Goal: Task Accomplishment & Management: Manage account settings

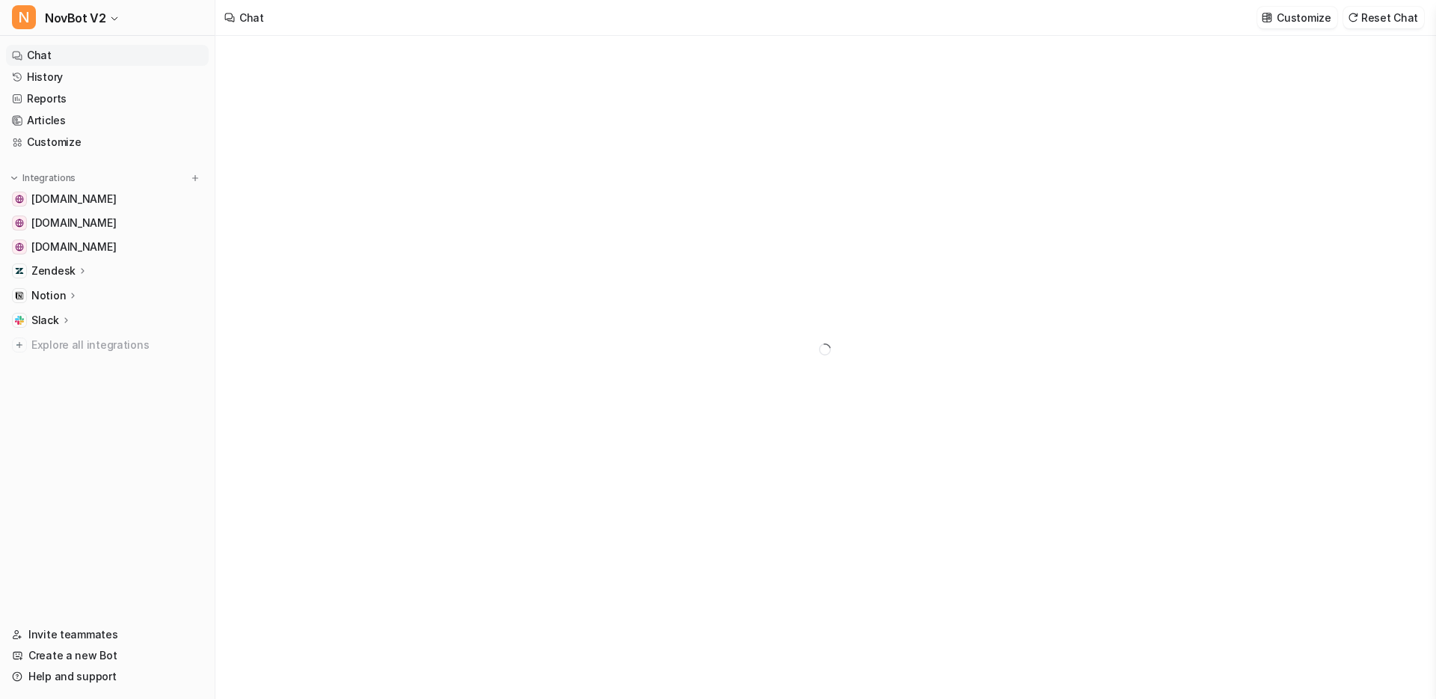
type textarea "**********"
click at [54, 299] on p "Notion" at bounding box center [48, 295] width 34 height 15
click at [51, 338] on p "Links" at bounding box center [56, 338] width 27 height 15
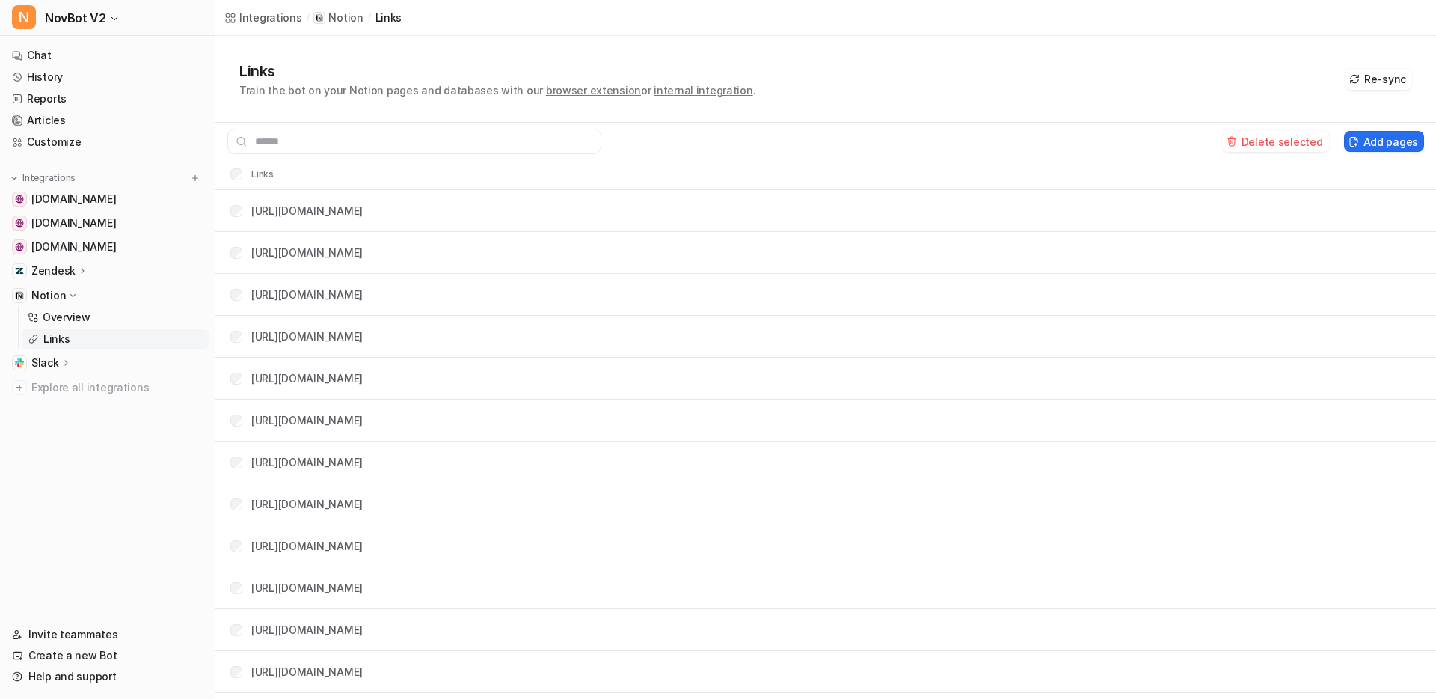
click at [1262, 141] on button "Delete selected" at bounding box center [1275, 141] width 107 height 21
click at [1257, 148] on button "Delete selected" at bounding box center [1275, 141] width 107 height 21
click at [1269, 138] on button "Delete selected" at bounding box center [1275, 141] width 107 height 21
click at [1289, 144] on button "Delete selected" at bounding box center [1275, 141] width 107 height 21
click at [1381, 79] on button "Re-sync" at bounding box center [1378, 79] width 67 height 21
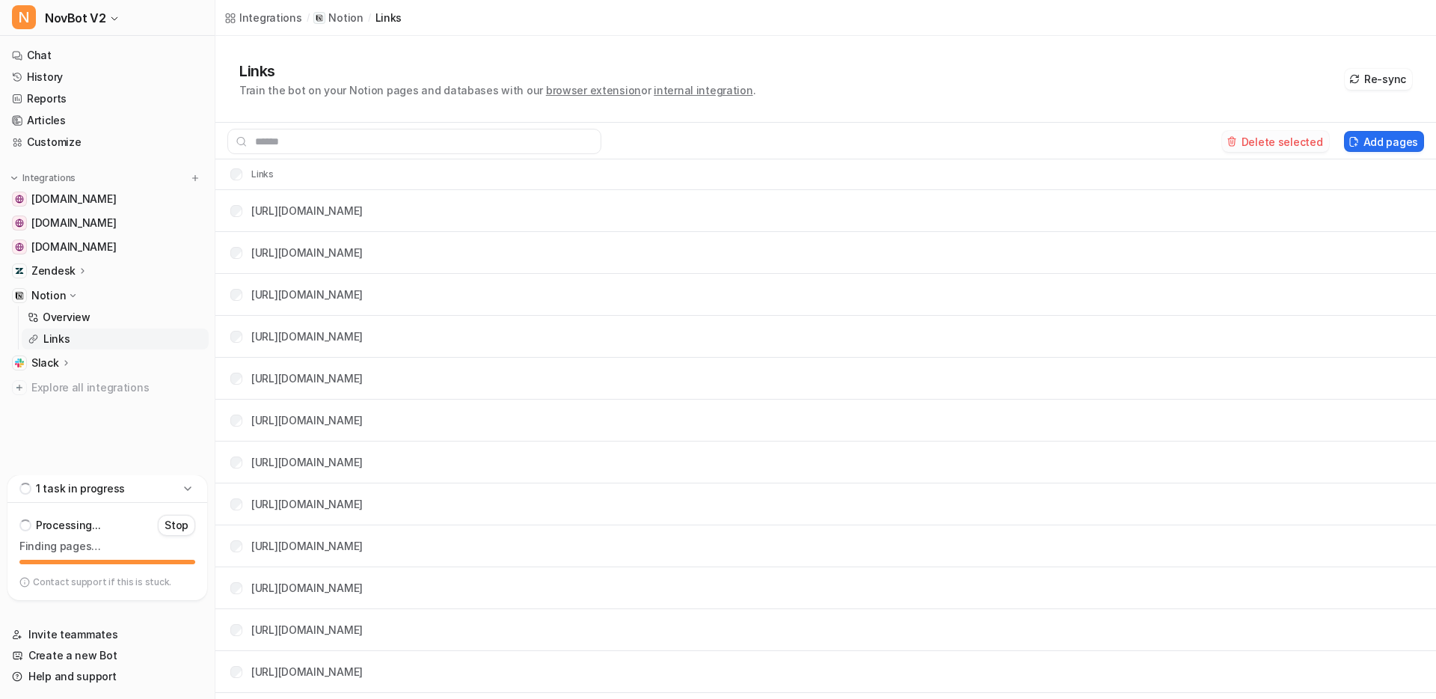
click at [1237, 143] on icon at bounding box center [1232, 141] width 10 height 11
